Goal: Task Accomplishment & Management: Use online tool/utility

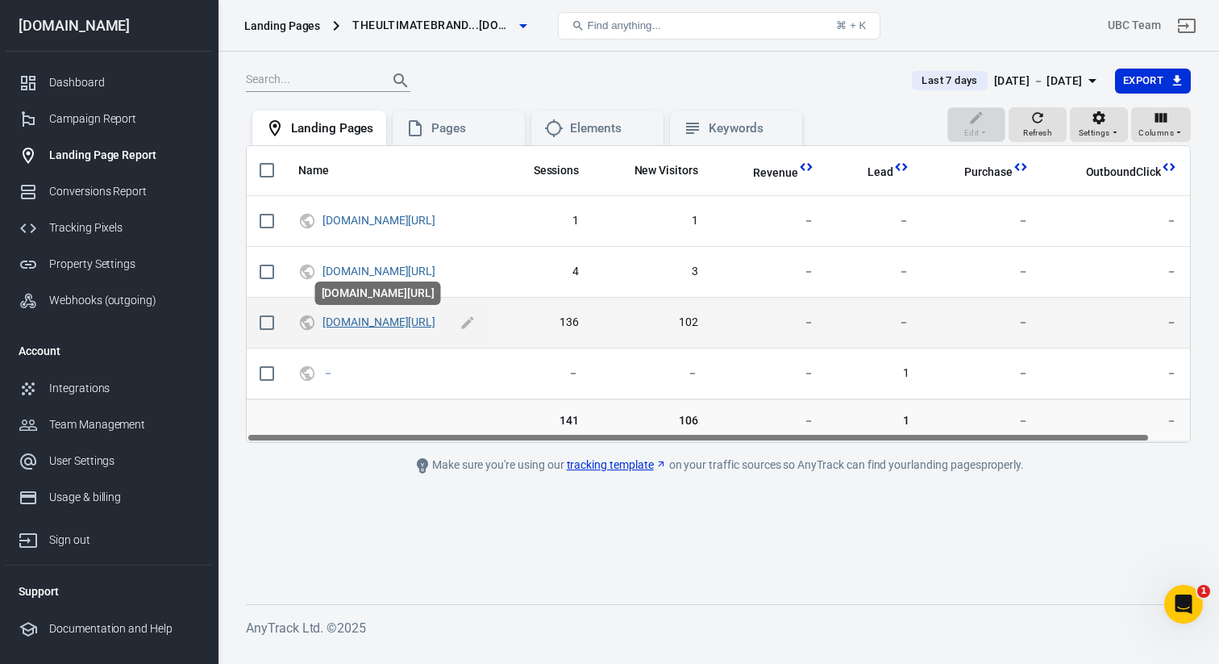
click at [435, 323] on link "[DOMAIN_NAME][URL]" at bounding box center [379, 321] width 113 height 13
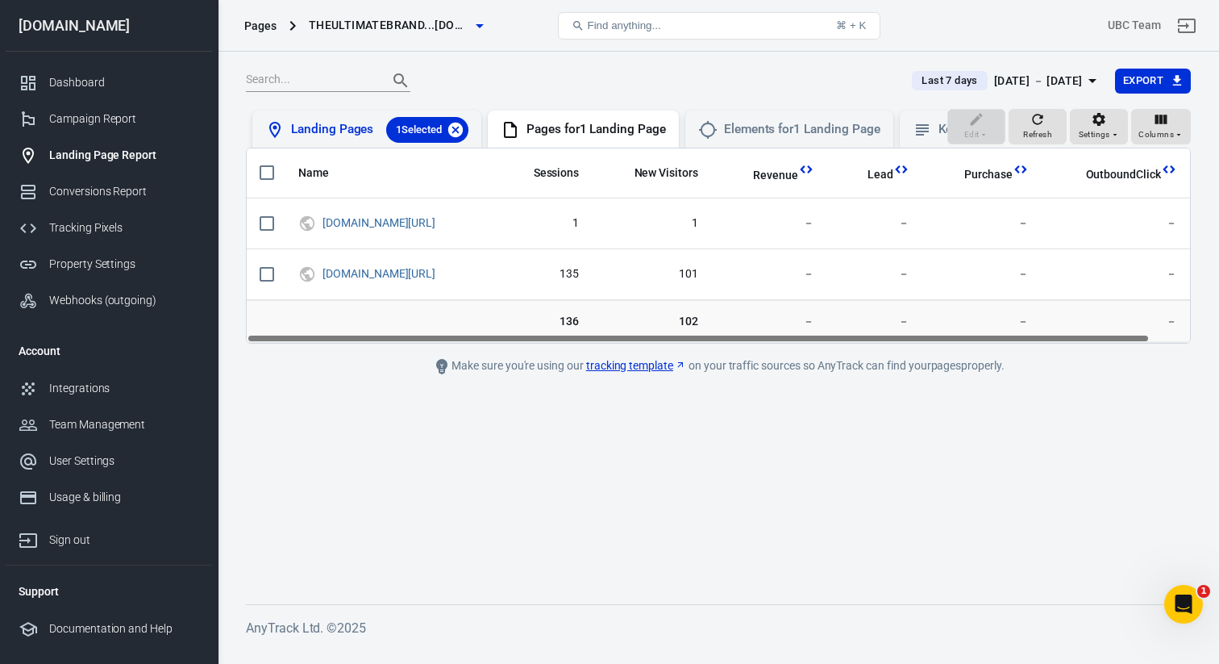
click at [459, 129] on icon at bounding box center [455, 129] width 15 height 15
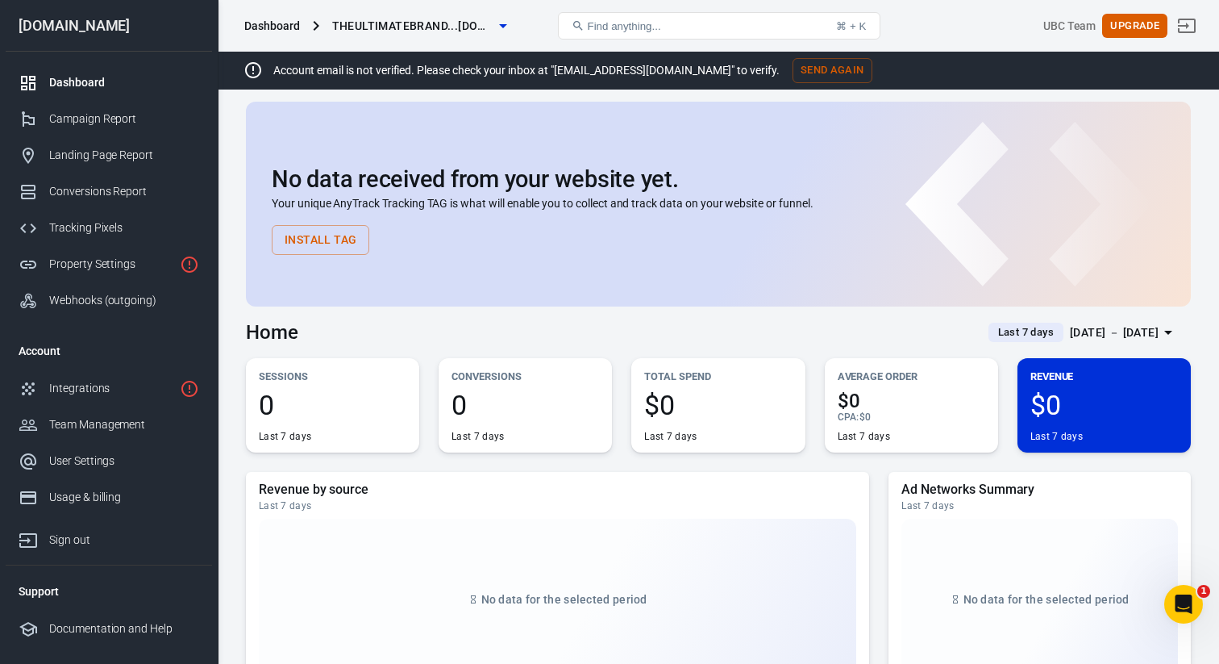
click at [102, 228] on div "Tracking Pixels" at bounding box center [124, 227] width 150 height 17
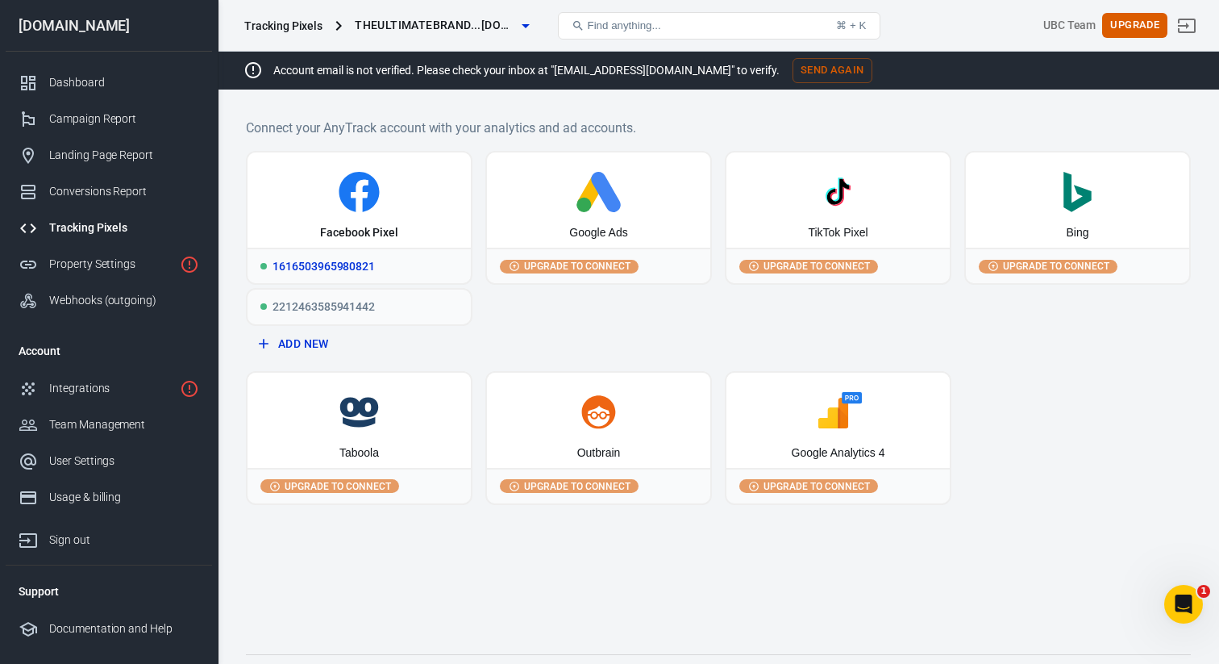
click at [320, 263] on div "1616503965980821" at bounding box center [359, 265] width 223 height 35
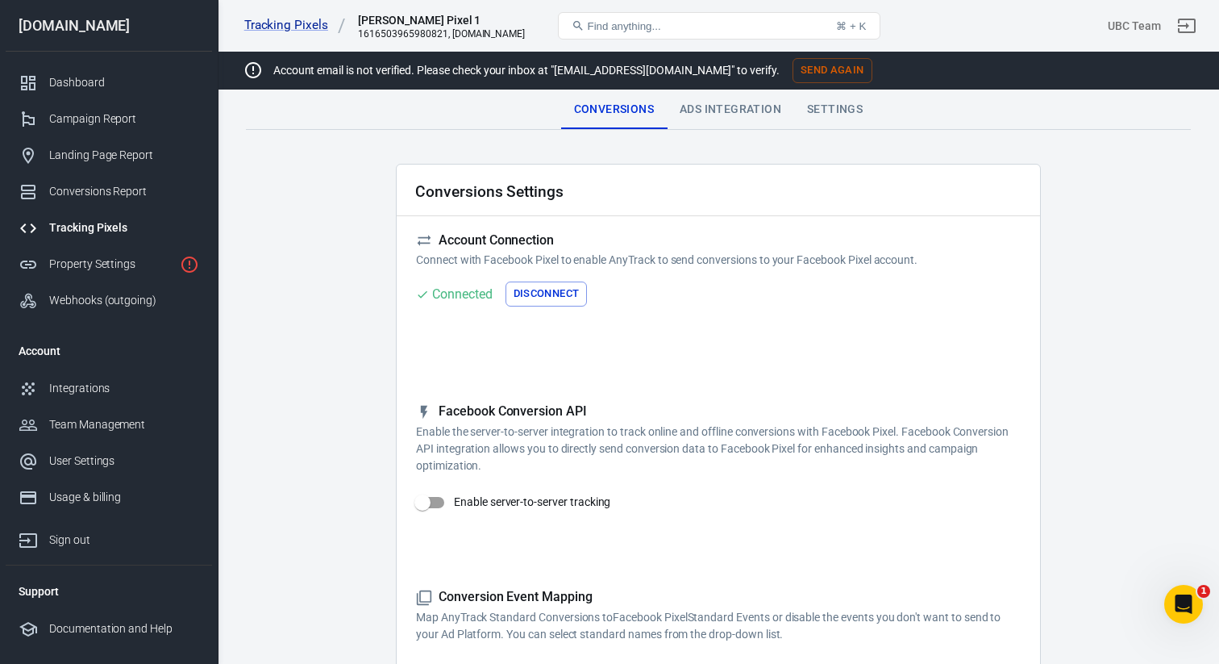
click at [744, 114] on div "Ads Integration" at bounding box center [730, 109] width 127 height 39
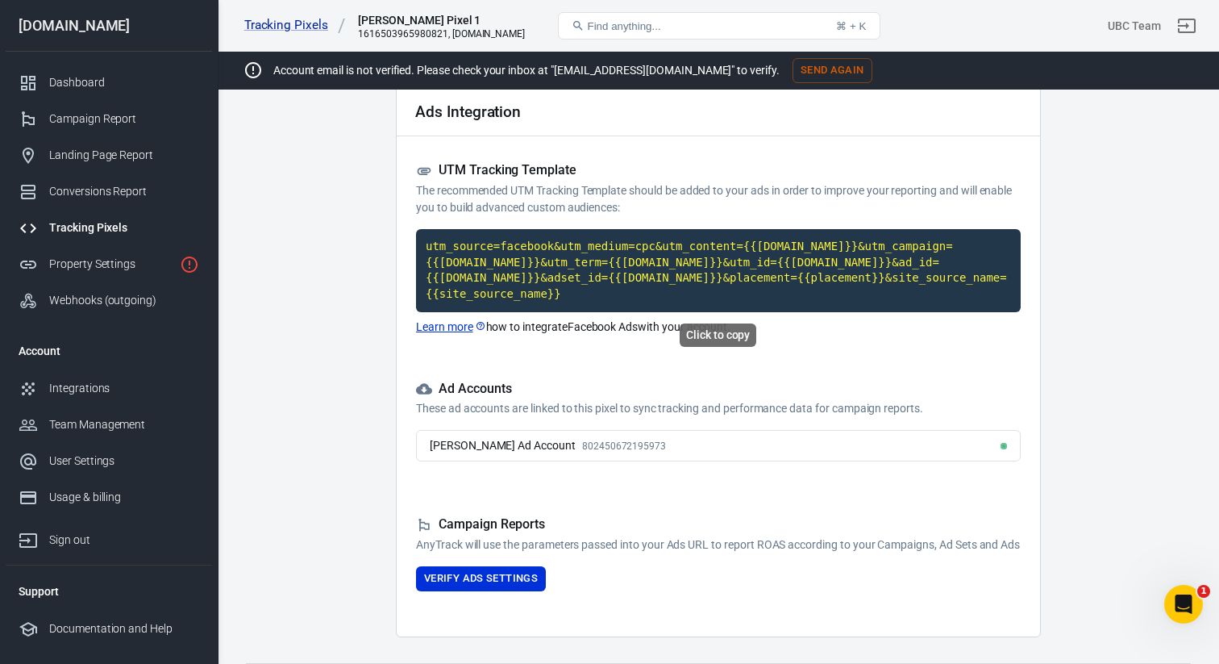
scroll to position [82, 0]
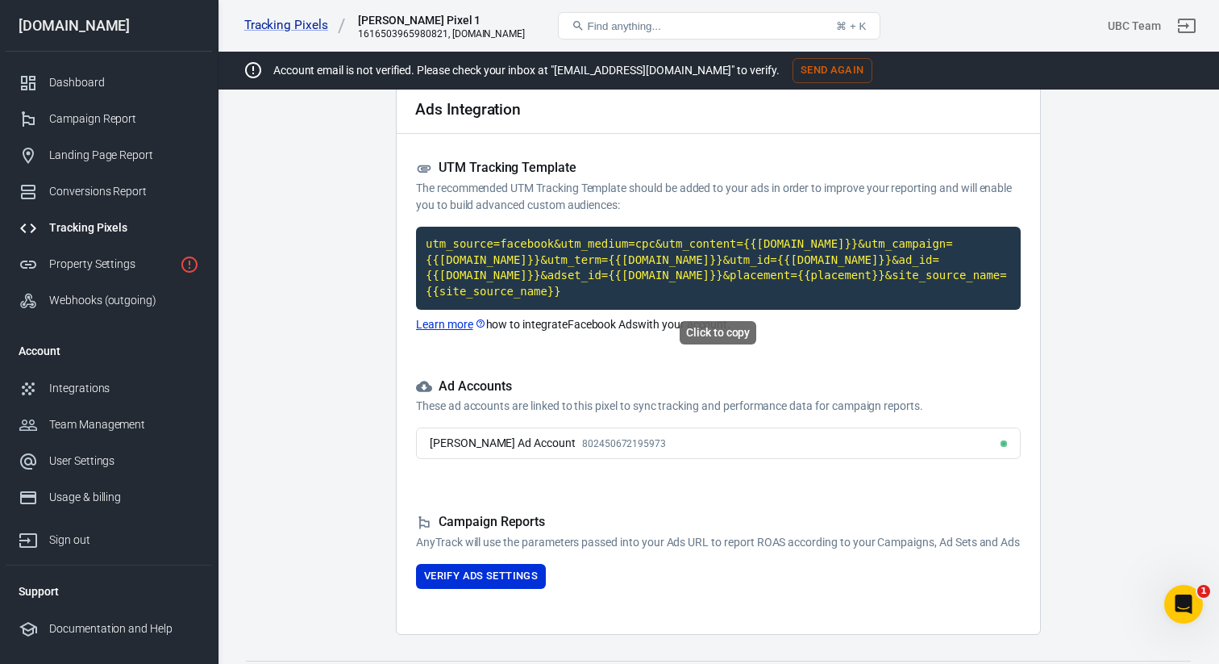
click at [564, 274] on code "utm_source=facebook&utm_medium=cpc&utm_content={{[DOMAIN_NAME]}}&utm_campaign={…" at bounding box center [718, 268] width 605 height 82
drag, startPoint x: 584, startPoint y: 298, endPoint x: 402, endPoint y: 231, distance: 194.1
click at [402, 231] on div "Ads Integration UTM Tracking Template The recommended UTM Tracking Template sho…" at bounding box center [718, 357] width 645 height 553
click at [576, 295] on code "utm_source=facebook&utm_medium=cpc&utm_content={{[DOMAIN_NAME]}}&utm_campaign={…" at bounding box center [718, 268] width 605 height 82
click at [567, 378] on h5 "Ad Accounts" at bounding box center [718, 386] width 605 height 17
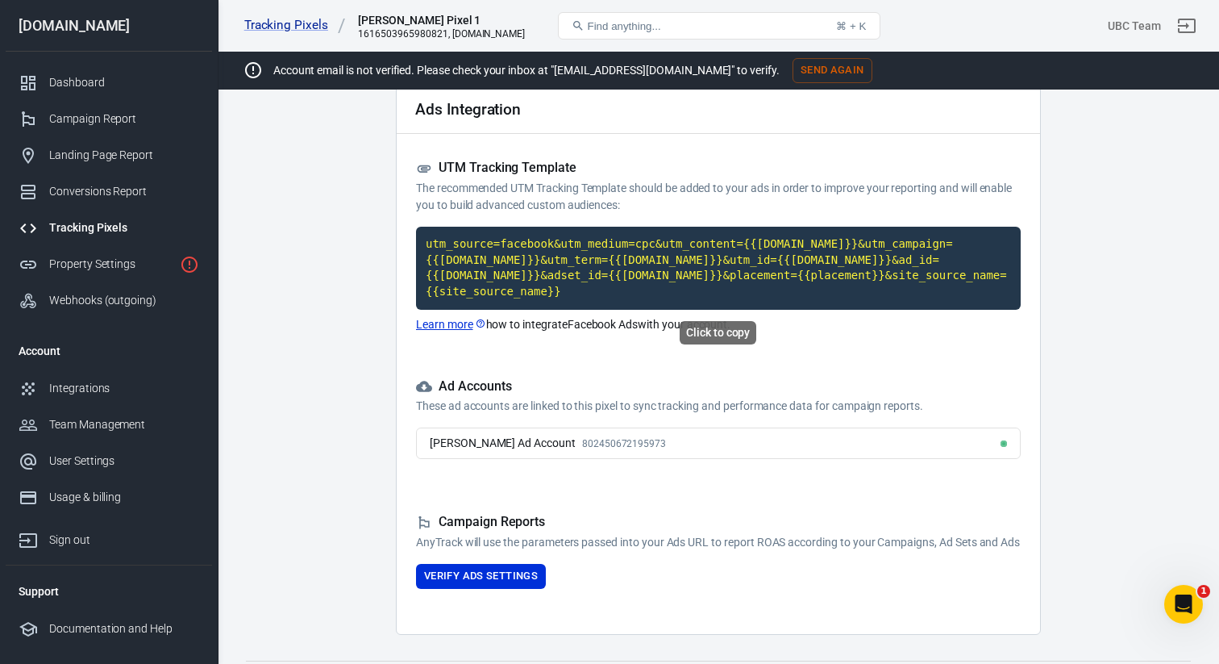
click at [610, 283] on code "utm_source=facebook&utm_medium=cpc&utm_content={{[DOMAIN_NAME]}}&utm_campaign={…" at bounding box center [718, 268] width 605 height 82
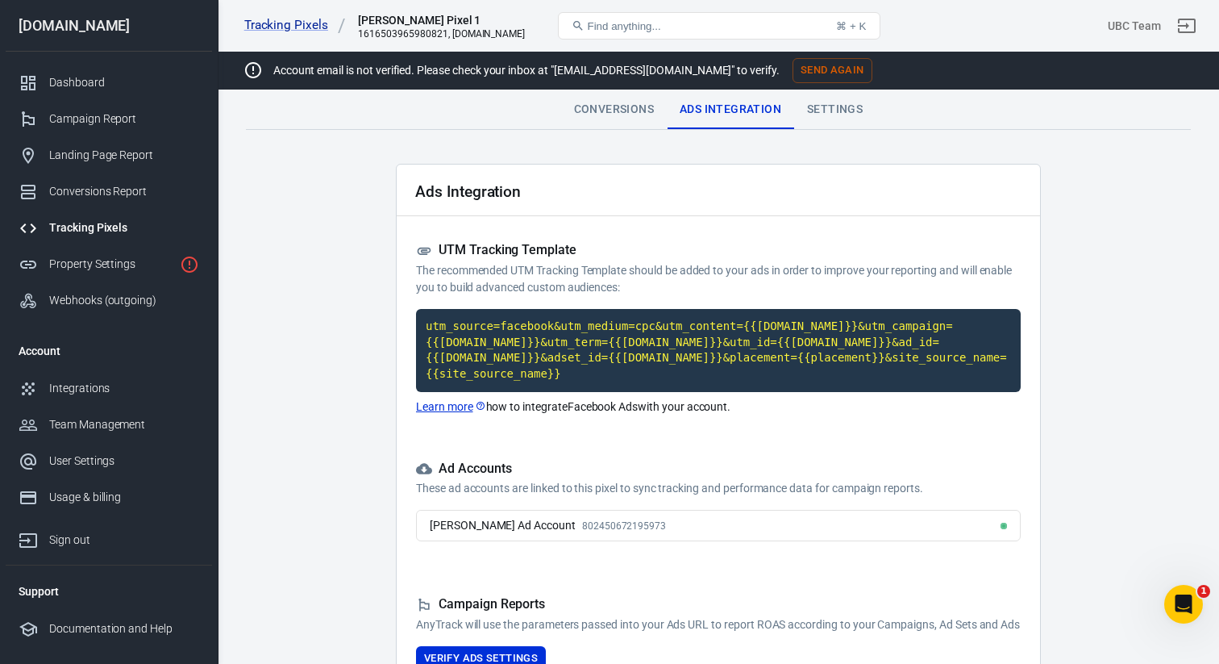
scroll to position [140, 0]
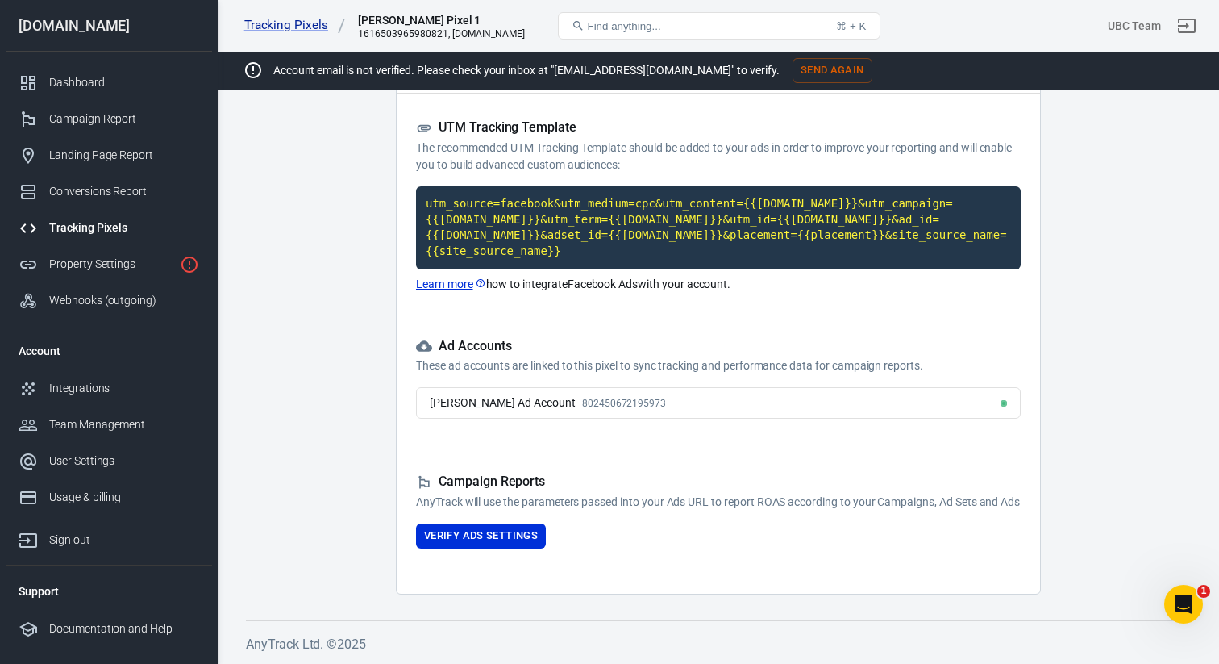
click at [585, 422] on div "Ads Integration UTM Tracking Template The recommended UTM Tracking Template sho…" at bounding box center [718, 317] width 645 height 553
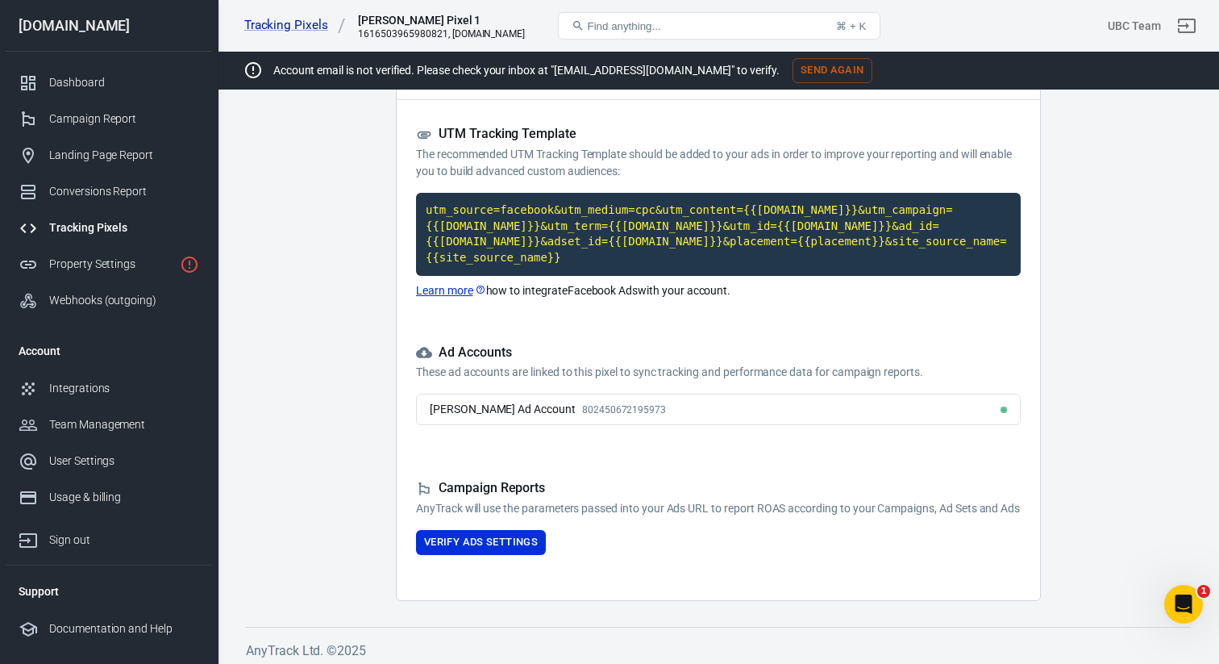
scroll to position [93, 0]
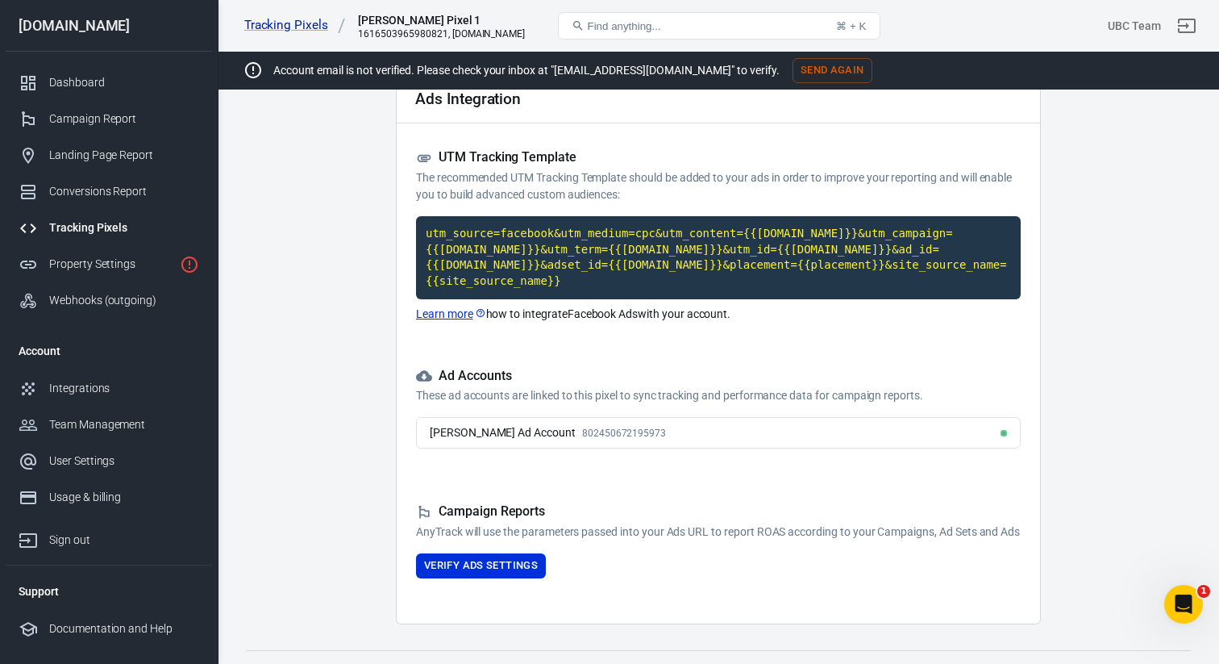
click at [963, 435] on div "[PERSON_NAME] Ad Account 802450672195973" at bounding box center [718, 432] width 605 height 31
click at [914, 431] on div "[PERSON_NAME] Ad Account 802450672195973" at bounding box center [718, 432] width 605 height 31
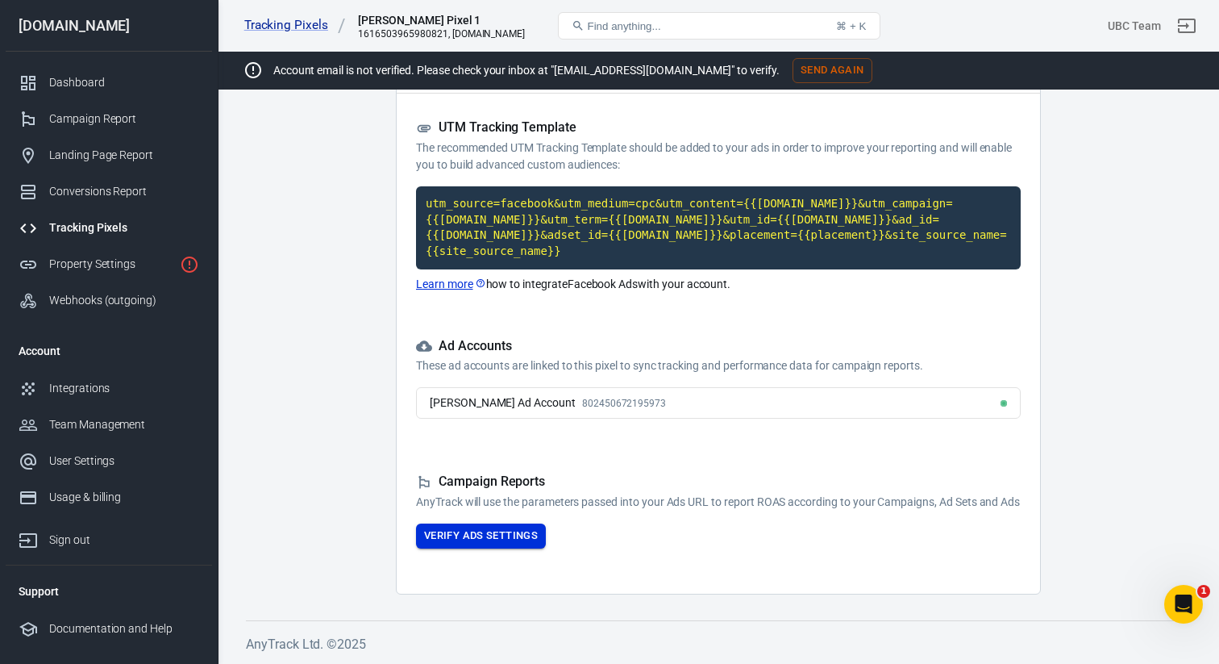
click at [488, 536] on button "Verify Ads Settings" at bounding box center [481, 535] width 130 height 25
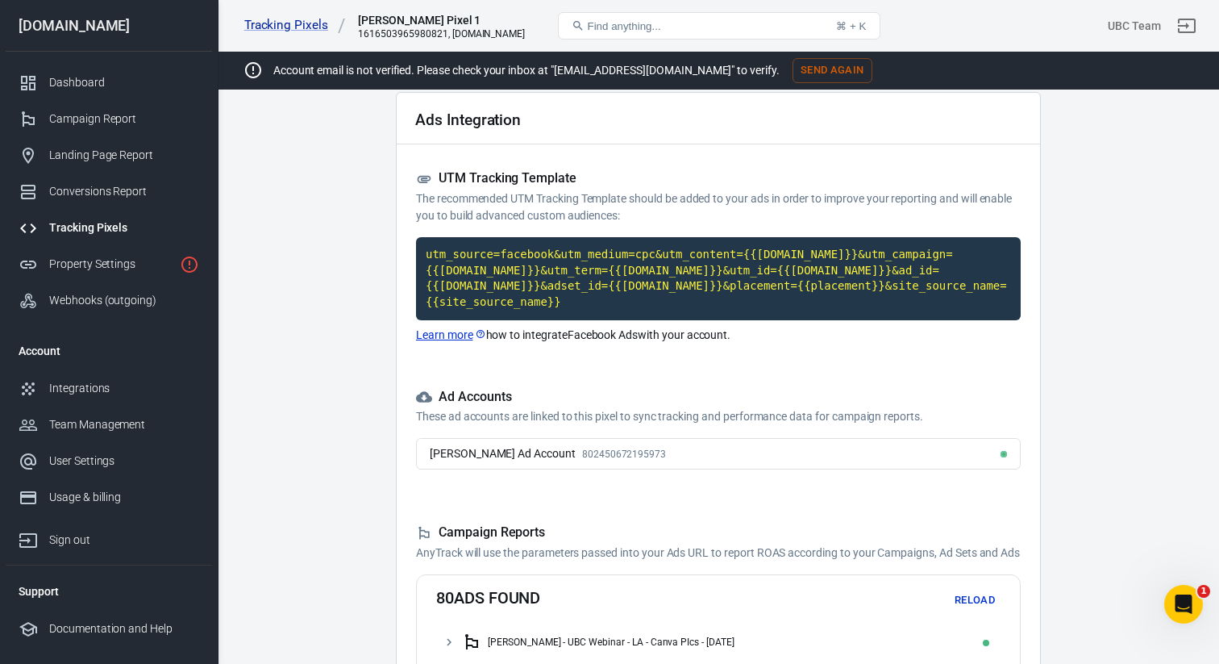
scroll to position [0, 0]
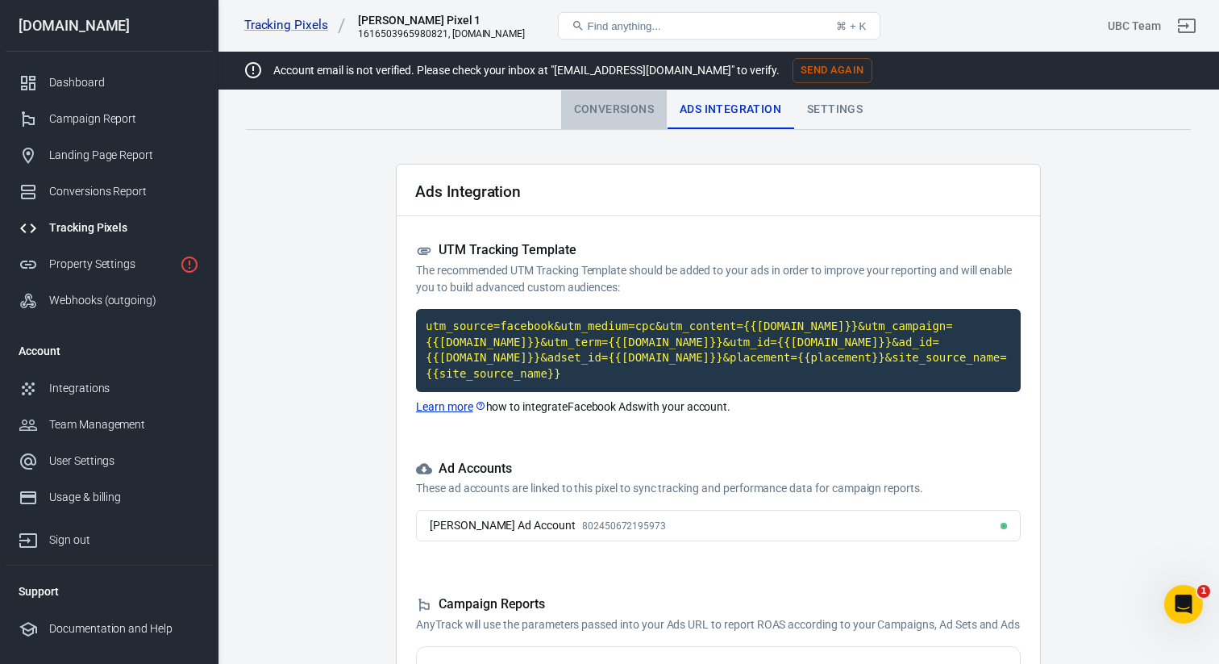
click at [614, 112] on div "Conversions" at bounding box center [614, 109] width 106 height 39
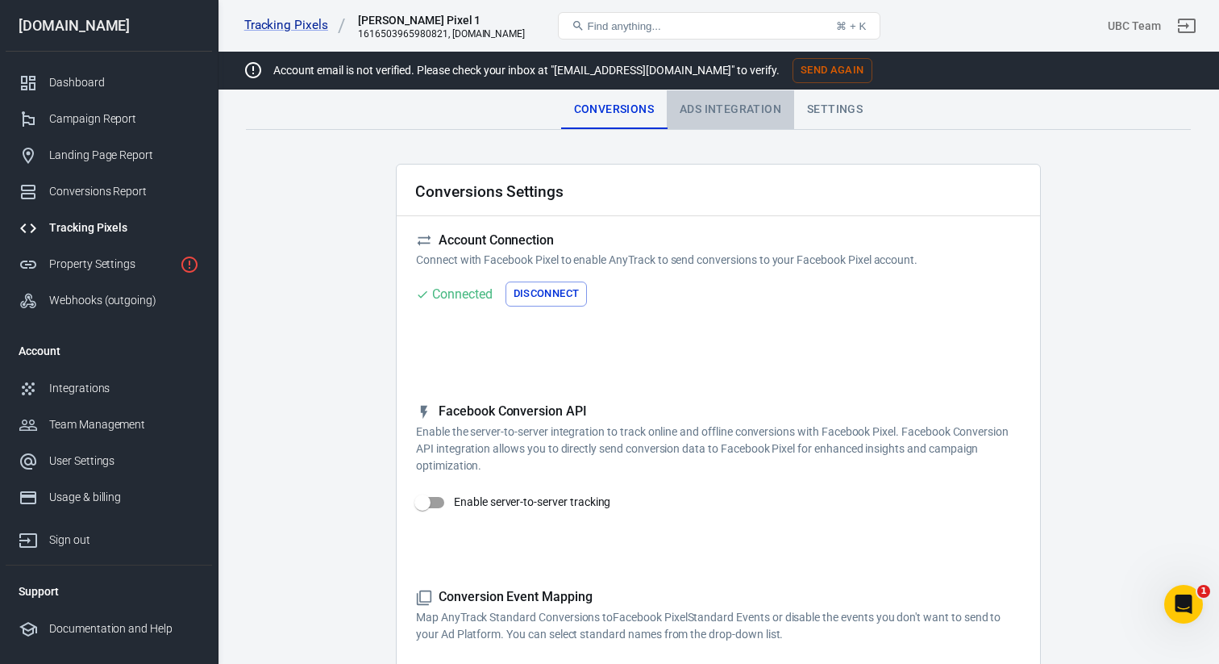
click at [703, 110] on div "Ads Integration" at bounding box center [730, 109] width 127 height 39
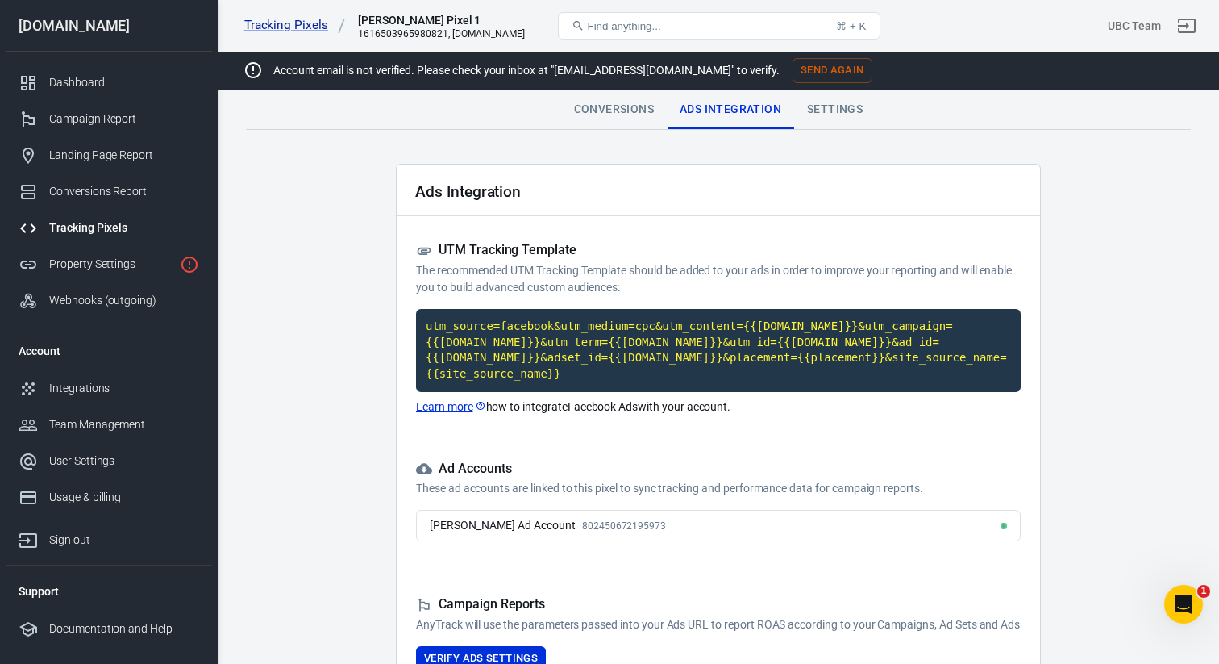
click at [104, 226] on div "Tracking Pixels" at bounding box center [124, 227] width 150 height 17
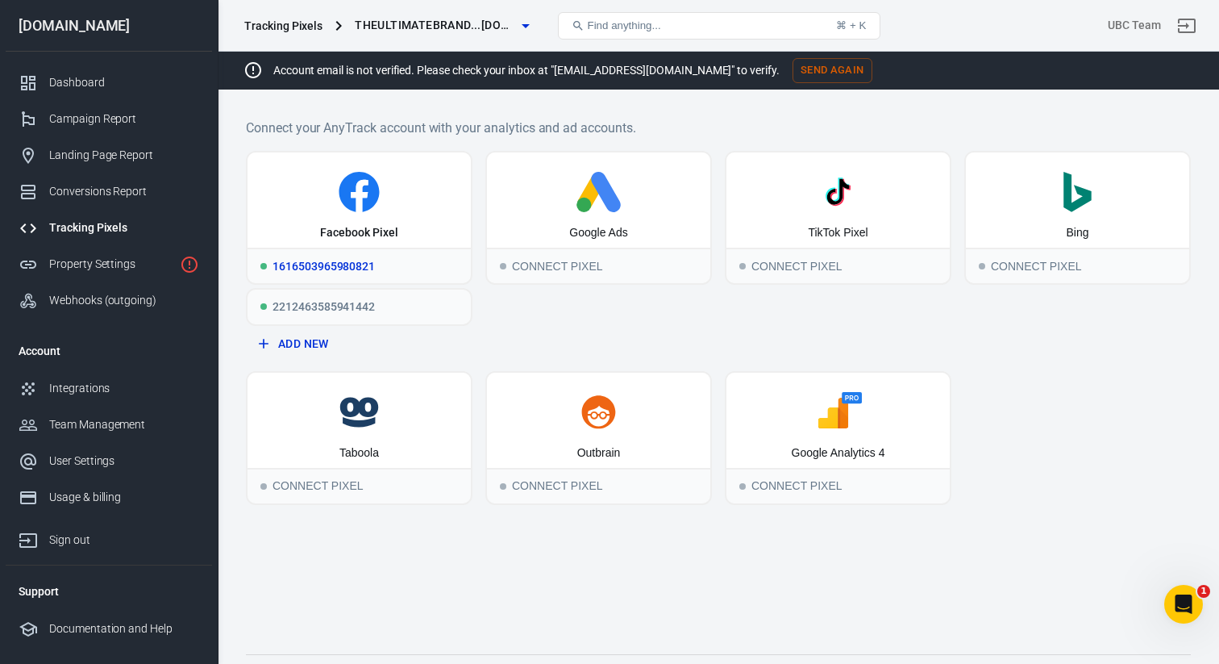
click at [306, 262] on div "1616503965980821" at bounding box center [359, 265] width 223 height 35
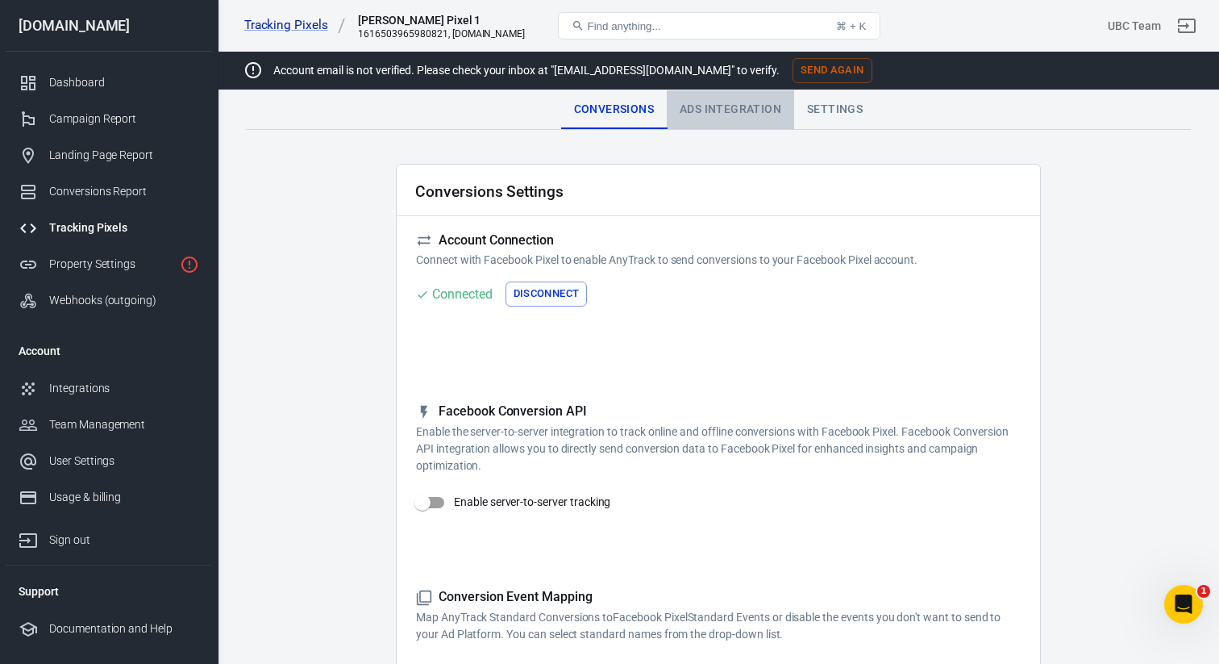
click at [718, 109] on div "Ads Integration" at bounding box center [730, 109] width 127 height 39
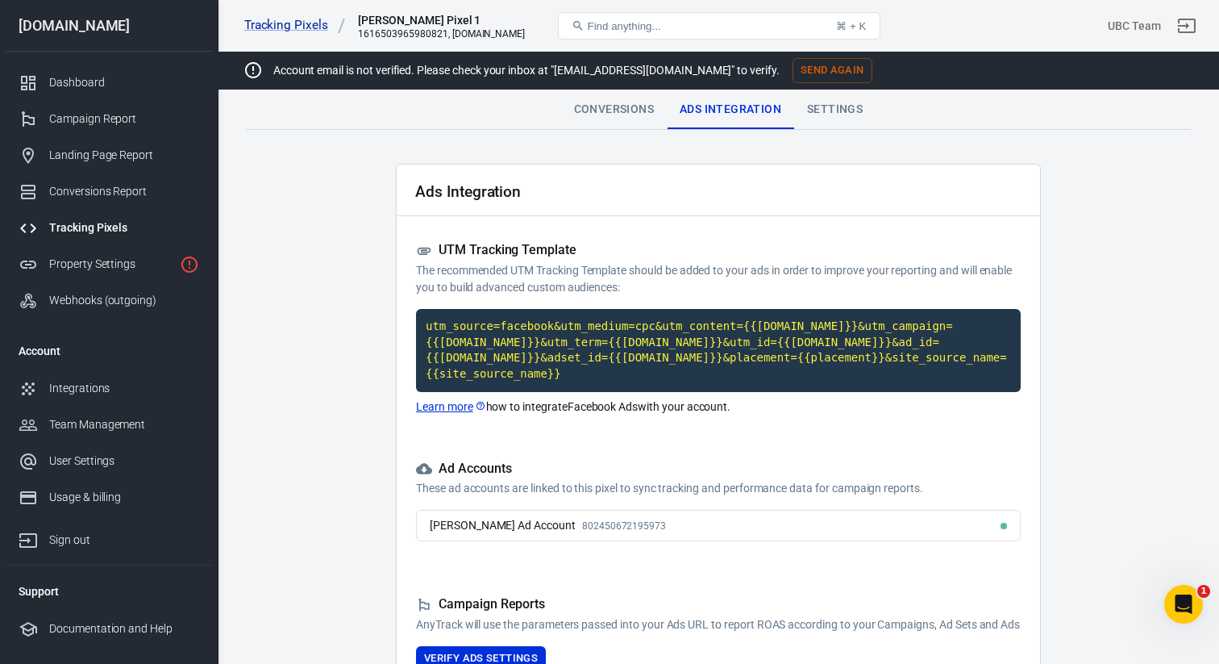
scroll to position [21, 0]
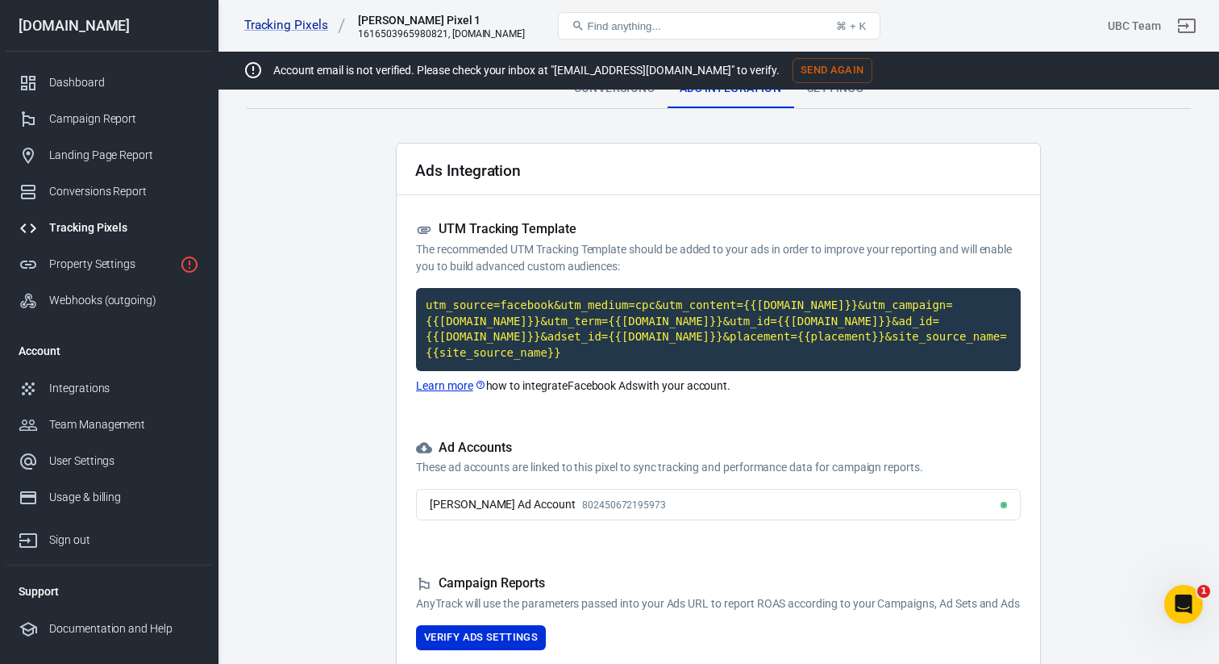
click at [99, 223] on div "Tracking Pixels" at bounding box center [124, 227] width 150 height 17
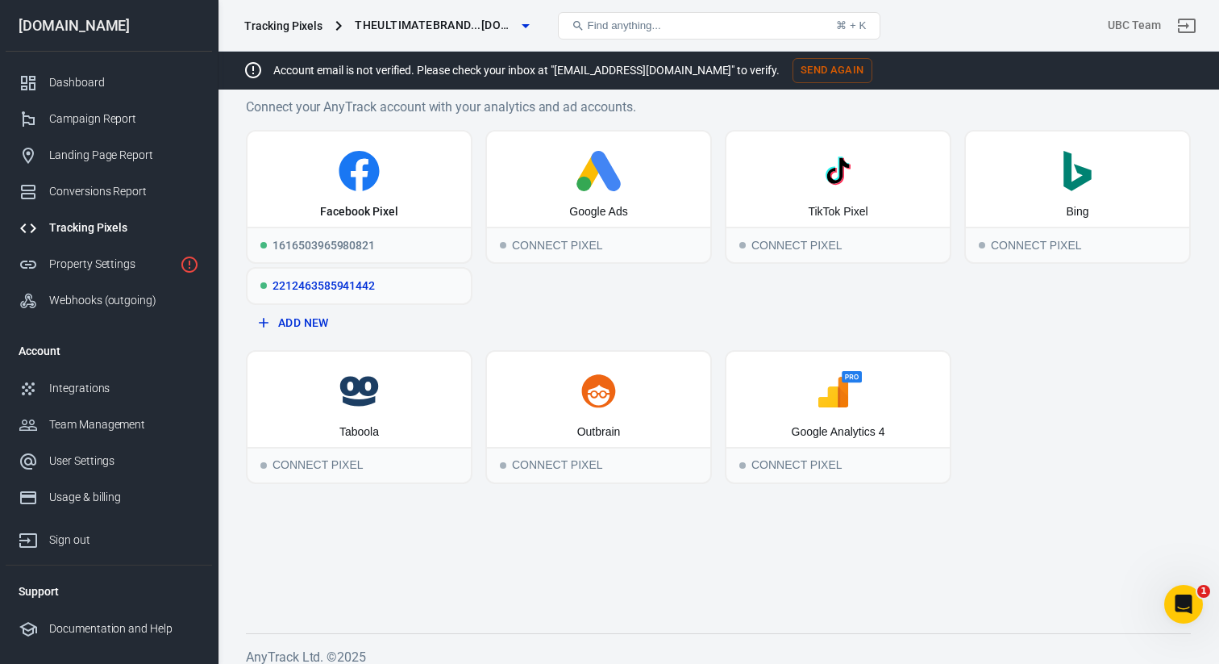
click at [311, 282] on div "2212463585941442" at bounding box center [359, 285] width 223 height 34
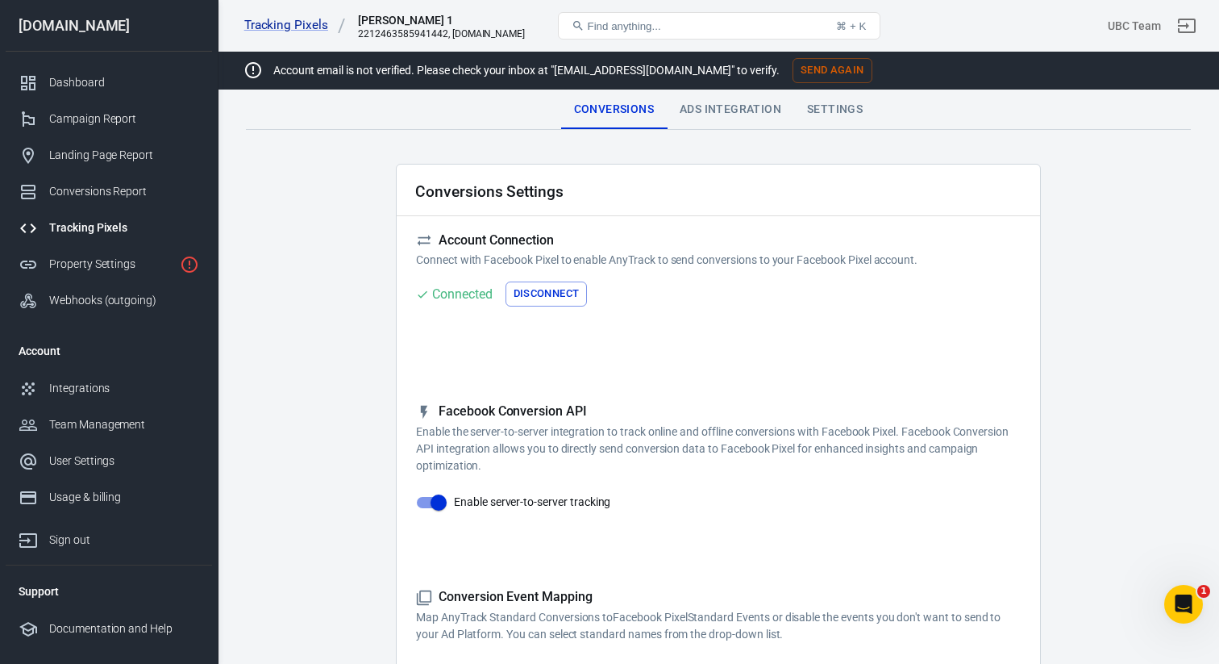
click at [747, 110] on div "Ads Integration" at bounding box center [730, 109] width 127 height 39
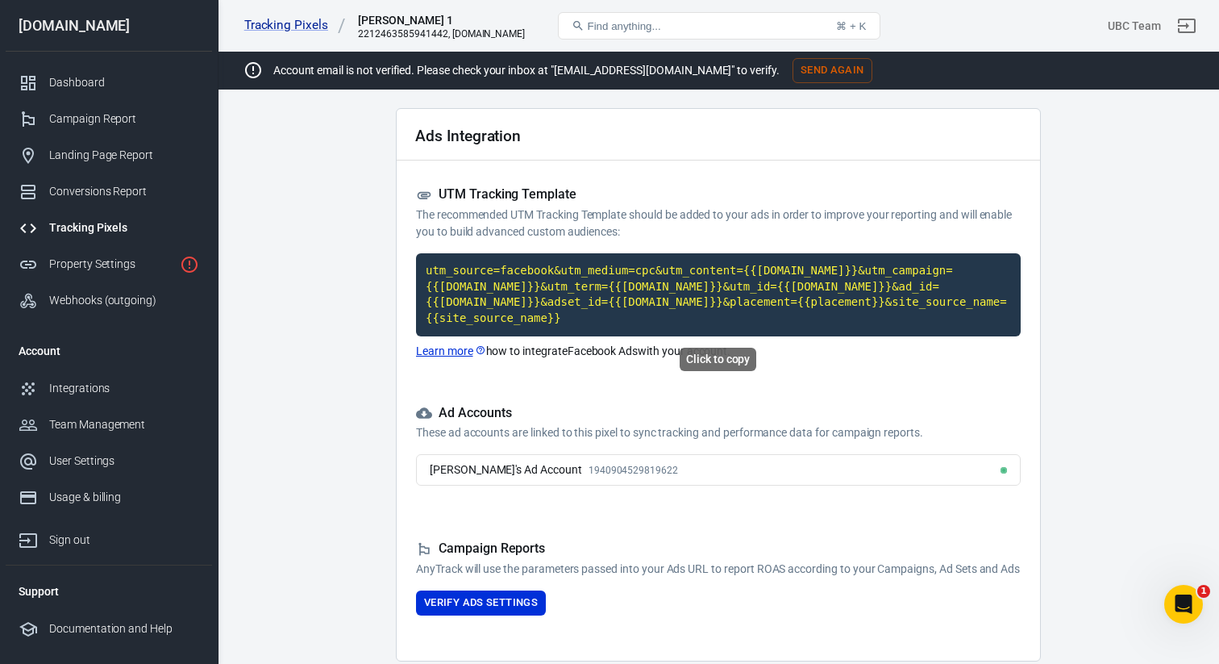
scroll to position [58, 0]
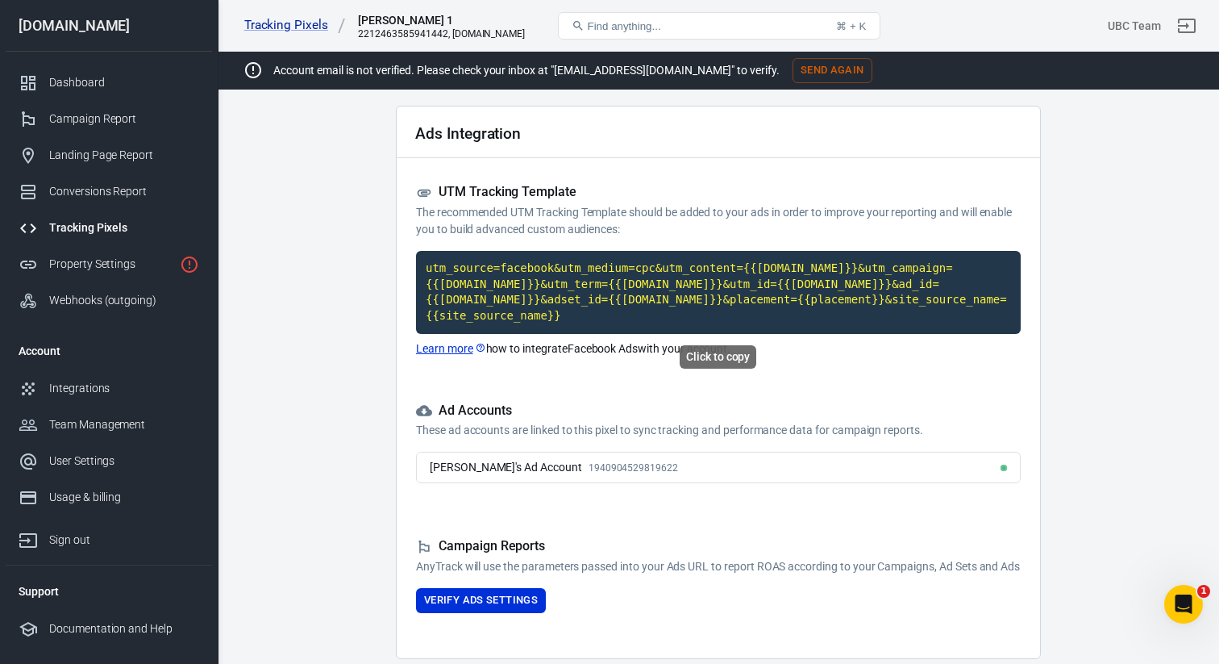
click at [692, 293] on code "utm_source=facebook&utm_medium=cpc&utm_content={{[DOMAIN_NAME]}}&utm_campaign={…" at bounding box center [718, 292] width 605 height 82
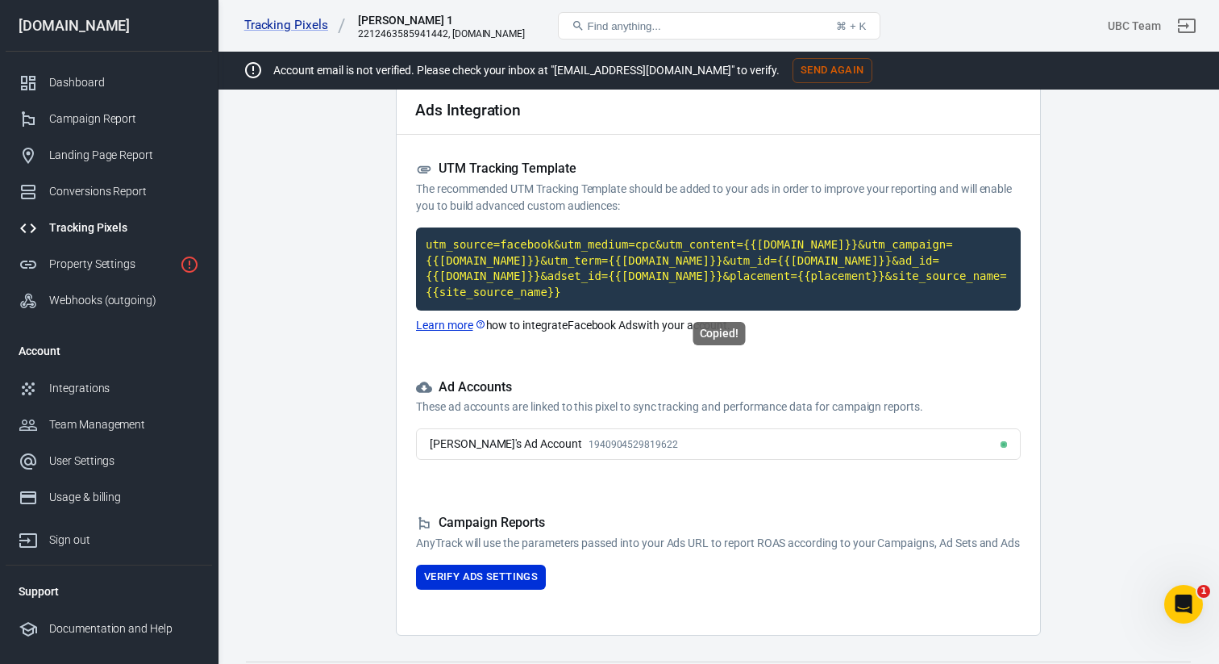
scroll to position [83, 0]
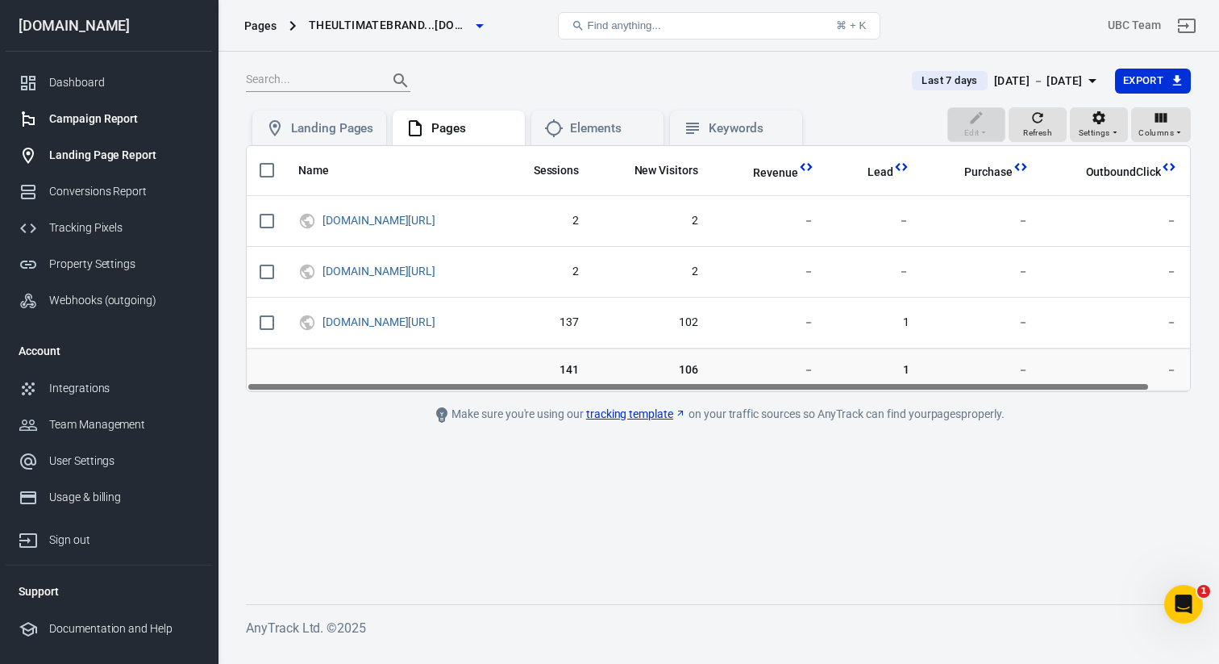
click at [110, 116] on div "Campaign Report" at bounding box center [124, 118] width 150 height 17
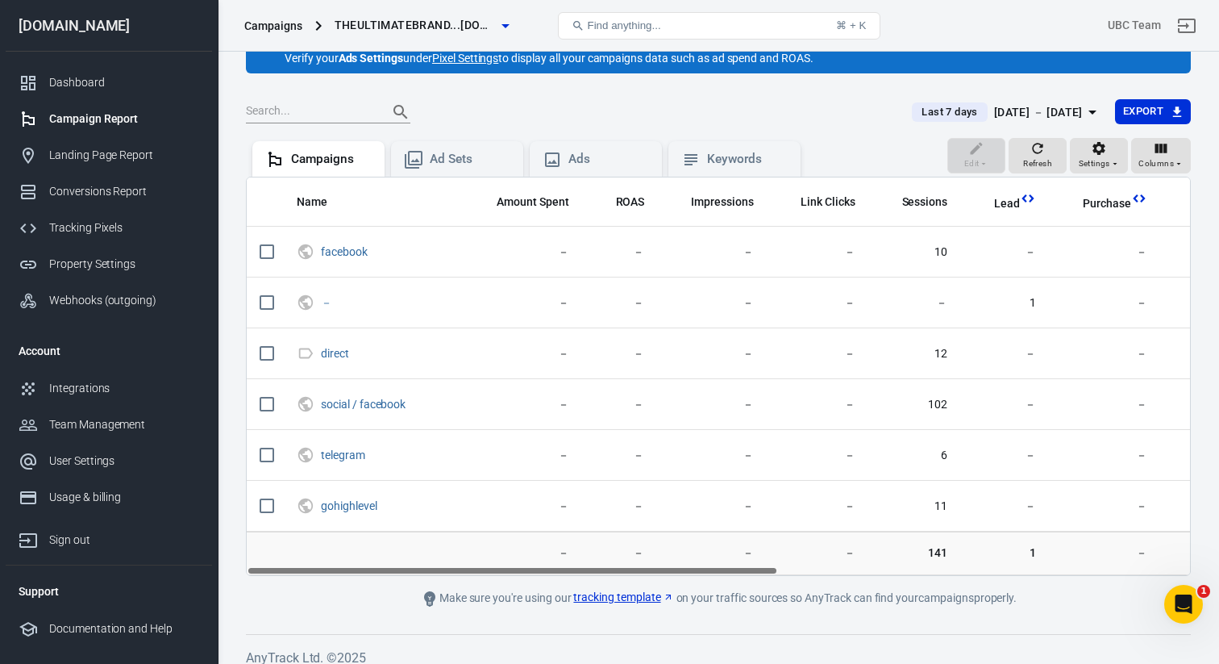
scroll to position [73, 0]
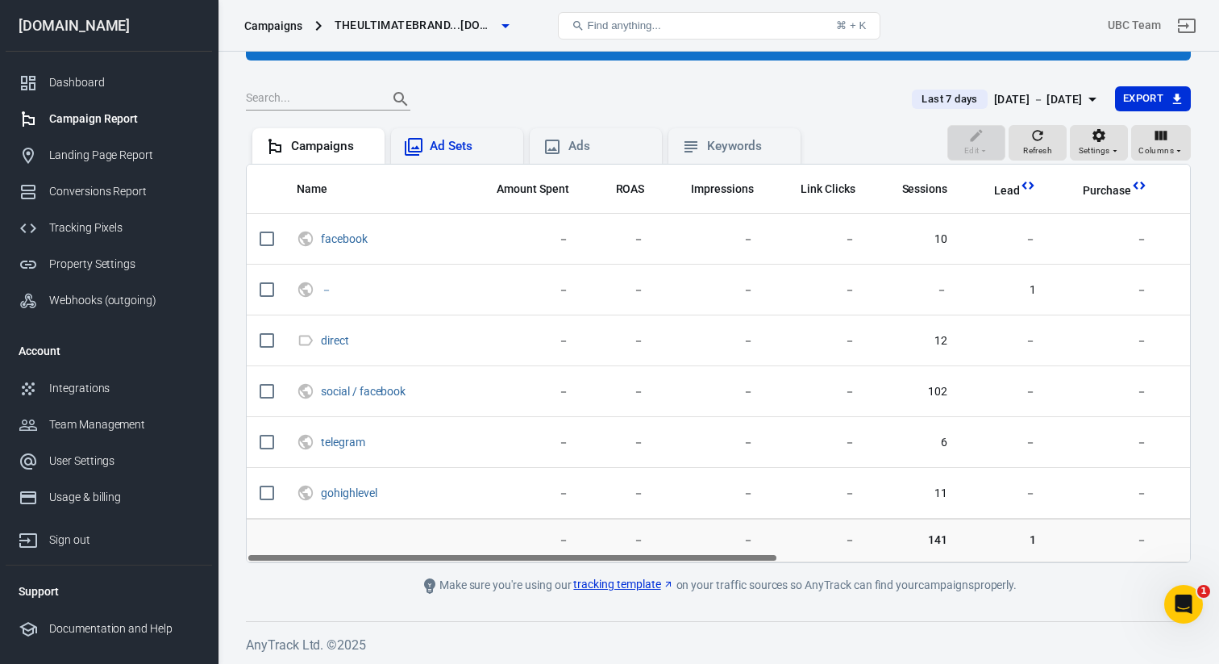
click at [454, 149] on div "Ad Sets" at bounding box center [470, 146] width 81 height 17
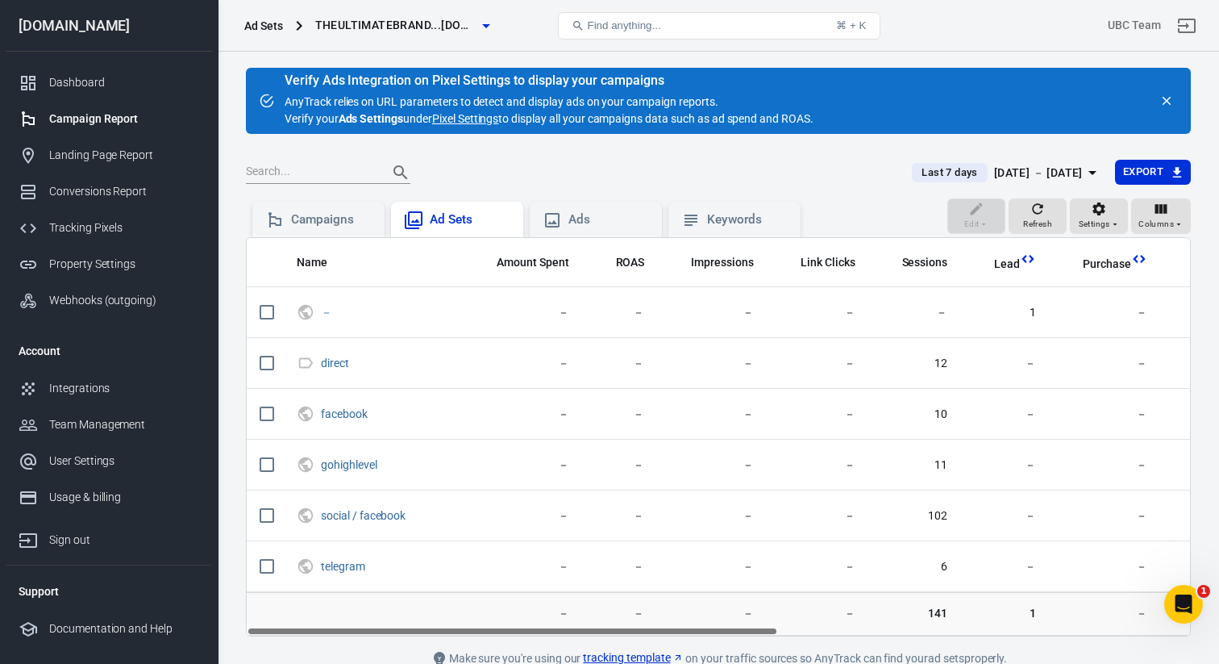
scroll to position [73, 0]
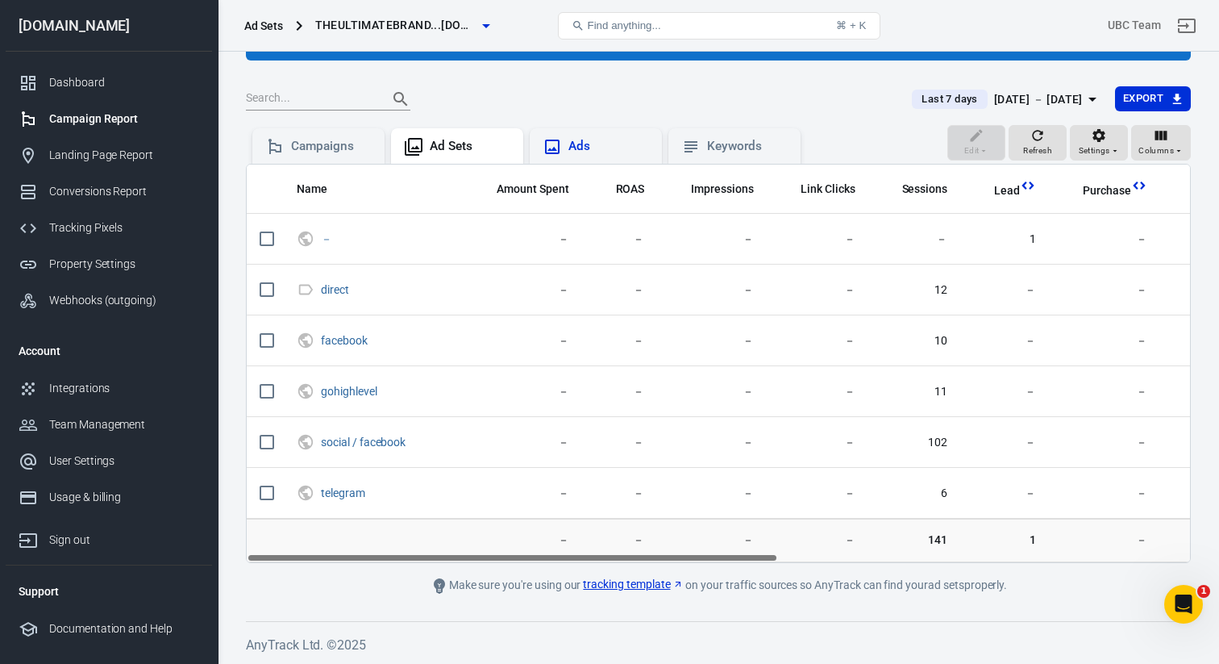
click at [578, 147] on div "Ads" at bounding box center [608, 146] width 81 height 17
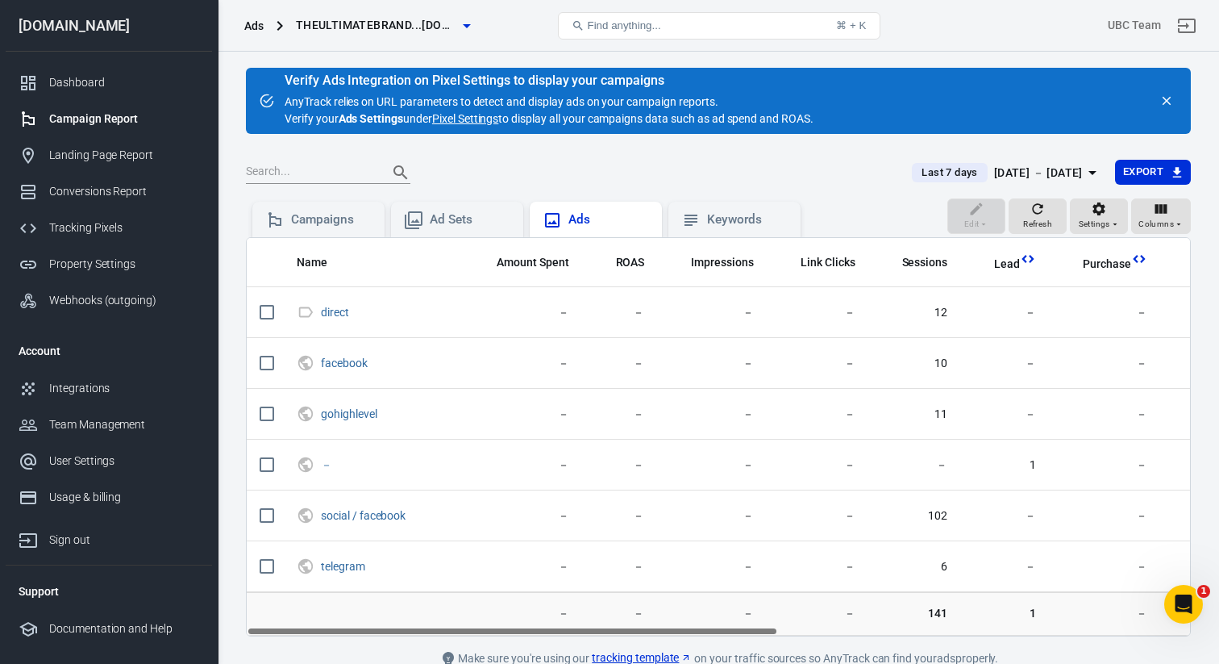
scroll to position [73, 0]
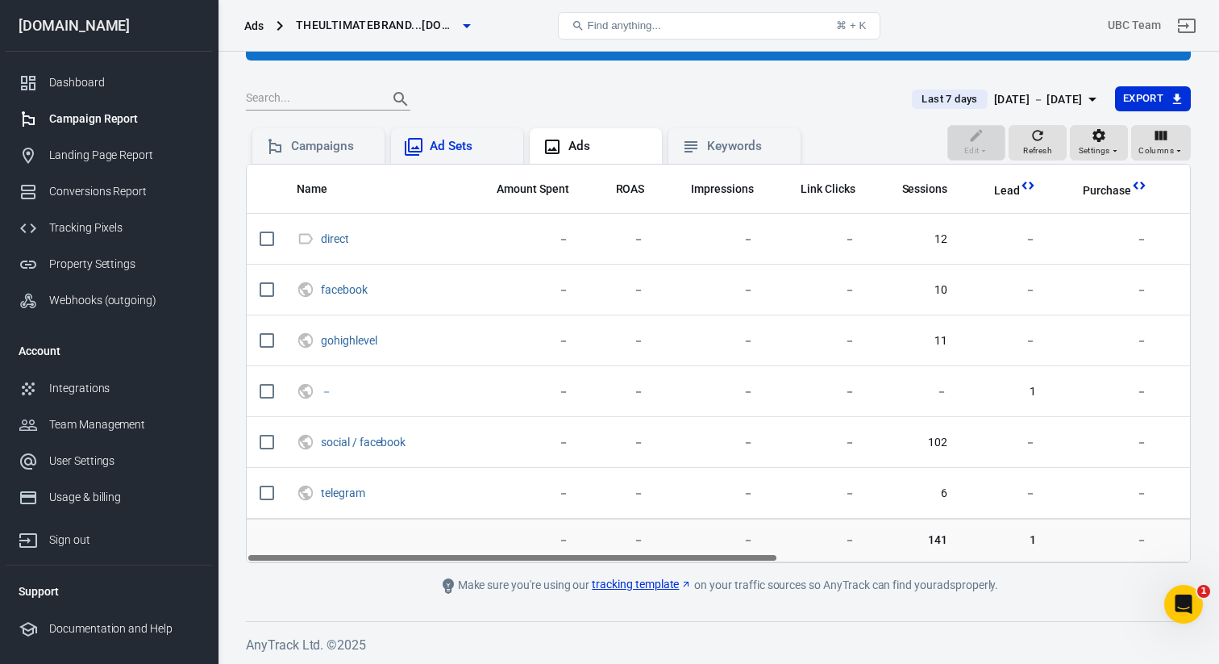
click at [456, 144] on div "Ad Sets" at bounding box center [470, 146] width 81 height 17
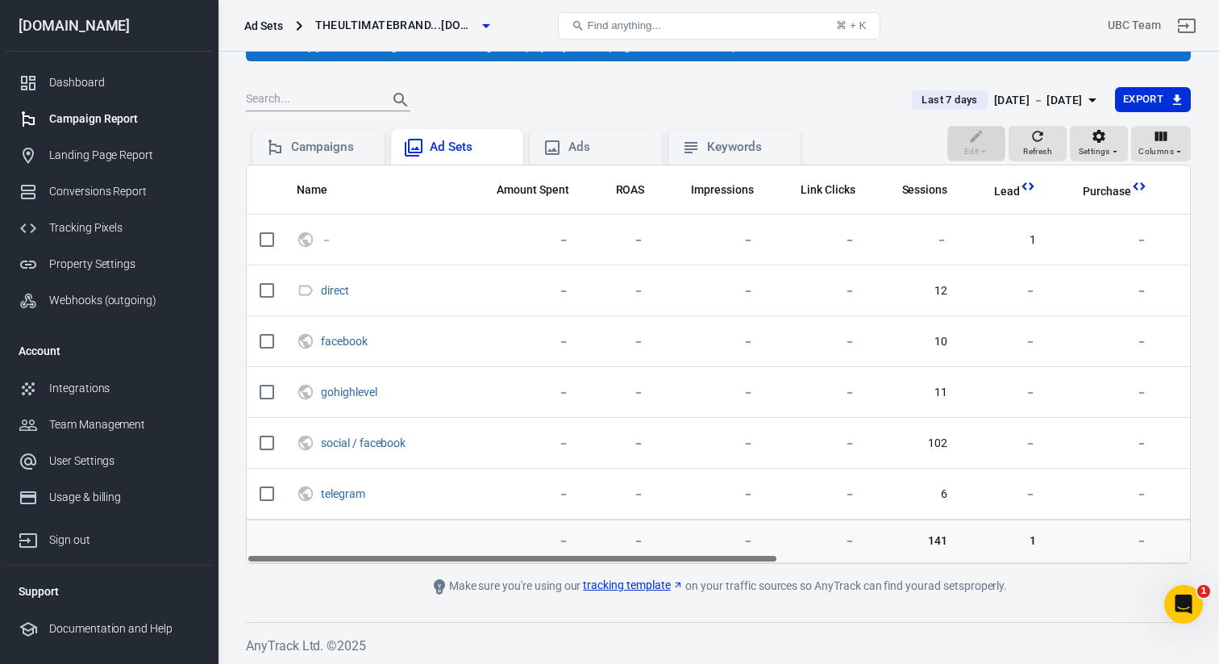
scroll to position [73, 0]
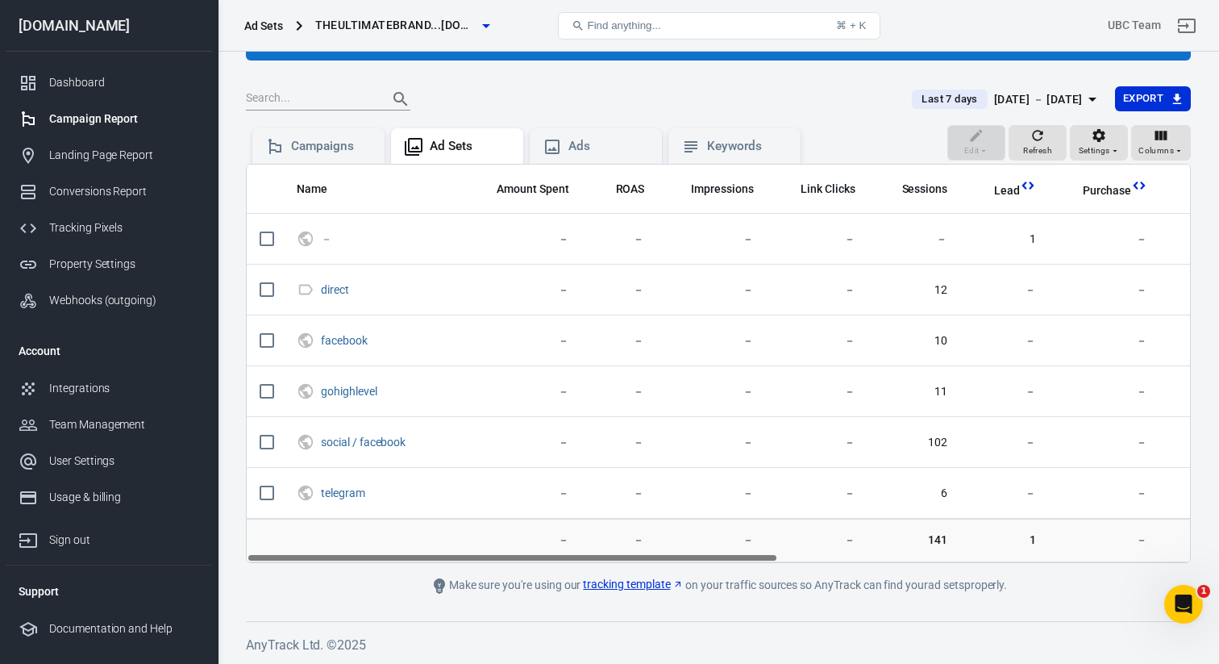
click at [702, 101] on div at bounding box center [569, 99] width 647 height 23
